Goal: Download file/media

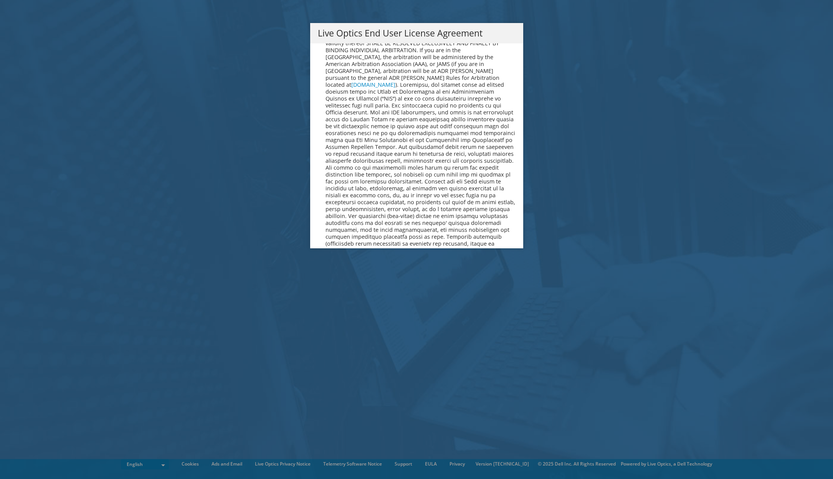
scroll to position [2901, 0]
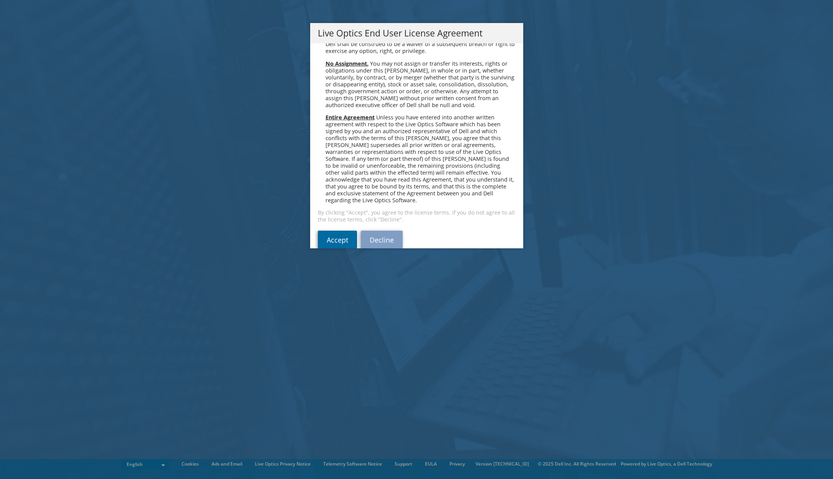
click at [332, 231] on link "Accept" at bounding box center [337, 240] width 39 height 18
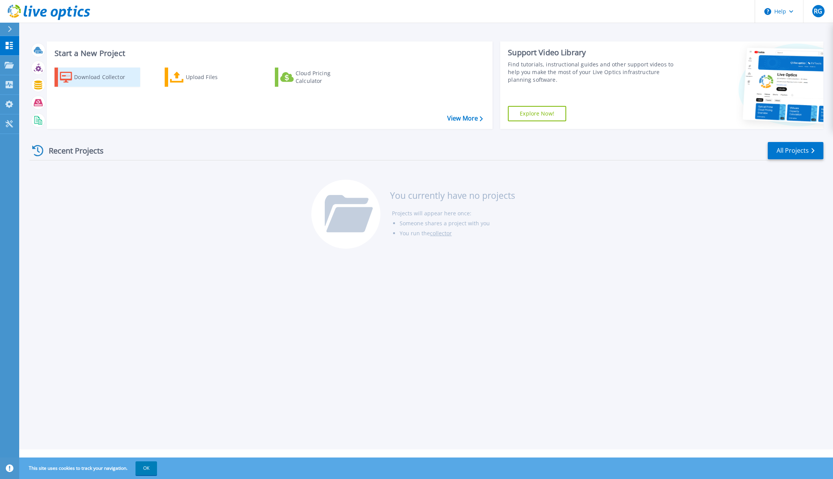
click at [96, 78] on div "Download Collector" at bounding box center [104, 76] width 61 height 15
click at [179, 187] on div "Recent Projects All Projects You currently have no projects Projects will appea…" at bounding box center [426, 195] width 793 height 121
click at [77, 82] on div "Download Collector" at bounding box center [104, 76] width 61 height 15
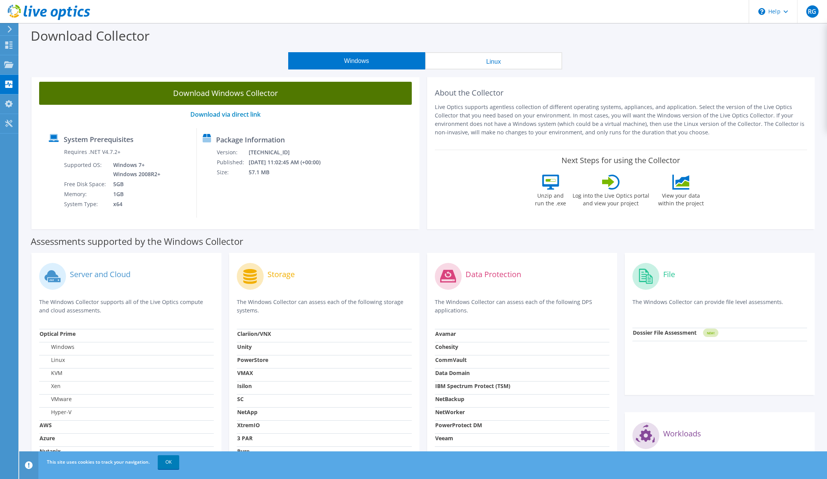
click at [246, 91] on link "Download Windows Collector" at bounding box center [225, 93] width 373 height 23
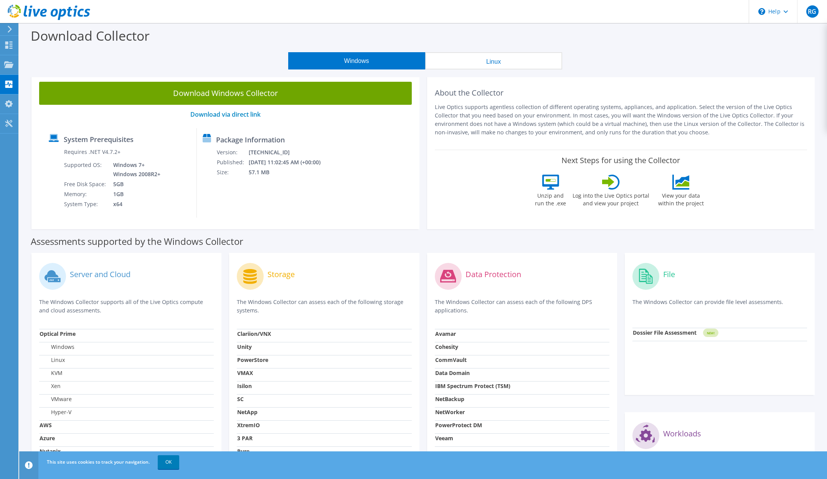
drag, startPoint x: 708, startPoint y: 46, endPoint x: 726, endPoint y: 8, distance: 41.7
click at [708, 45] on div "Download Collector" at bounding box center [423, 37] width 800 height 29
click at [12, 45] on icon at bounding box center [8, 44] width 9 height 7
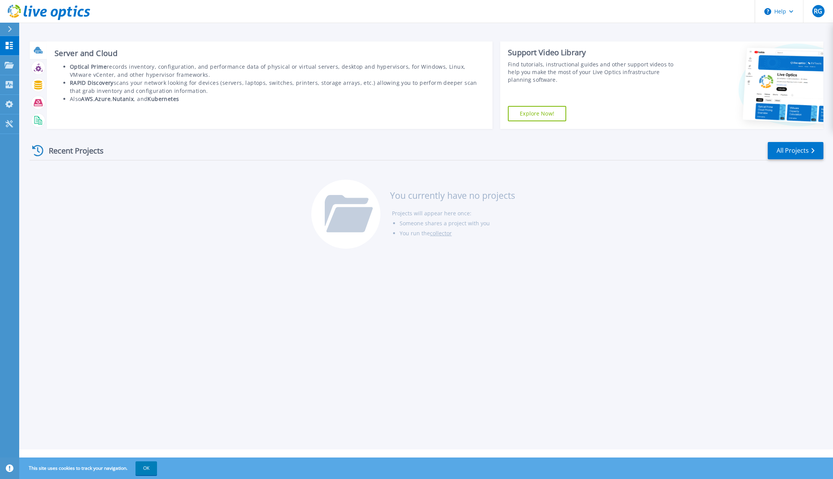
click at [40, 49] on icon at bounding box center [38, 50] width 8 height 6
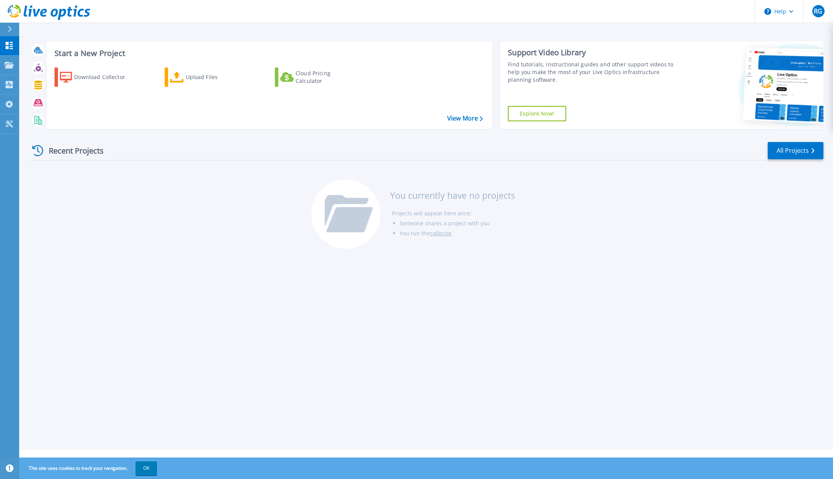
click at [132, 260] on div "Start a New Project Download Collector Upload Files Cloud Pricing Calculator Vi…" at bounding box center [425, 224] width 813 height 449
click at [5, 69] on link "Projects Projects" at bounding box center [9, 66] width 19 height 20
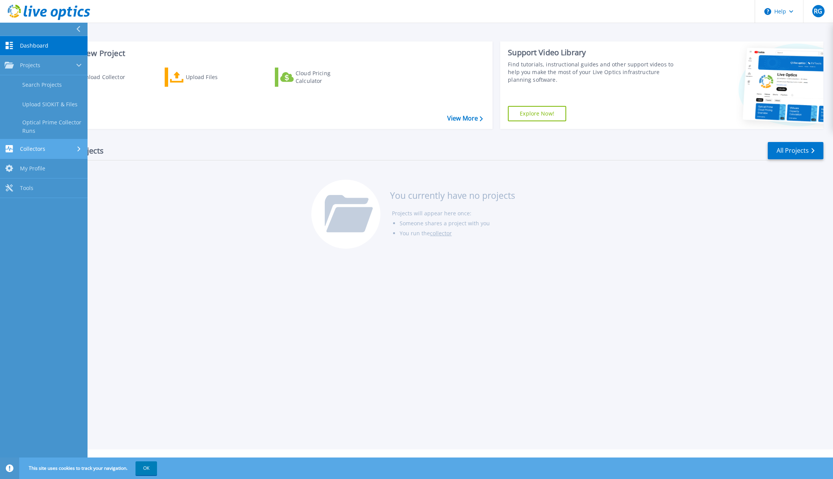
click at [15, 153] on link "Collectors Collectors" at bounding box center [43, 149] width 87 height 20
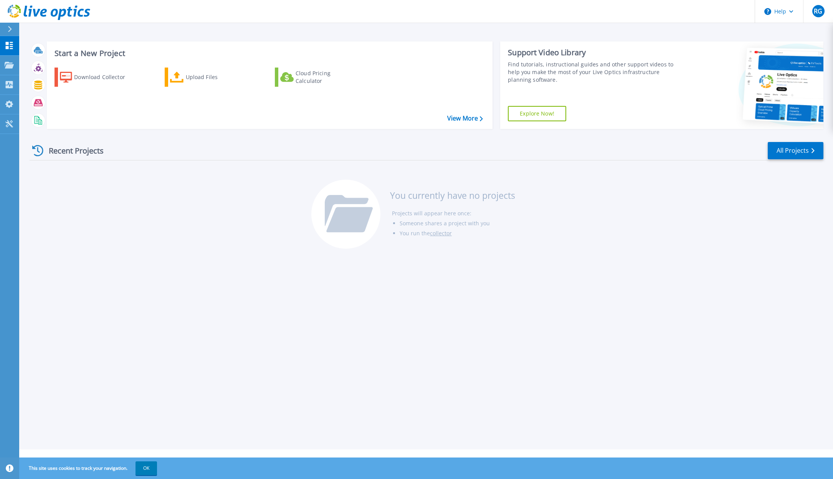
click at [238, 213] on div "Recent Projects All Projects You currently have no projects Projects will appea…" at bounding box center [426, 195] width 793 height 121
